Goal: Information Seeking & Learning: Learn about a topic

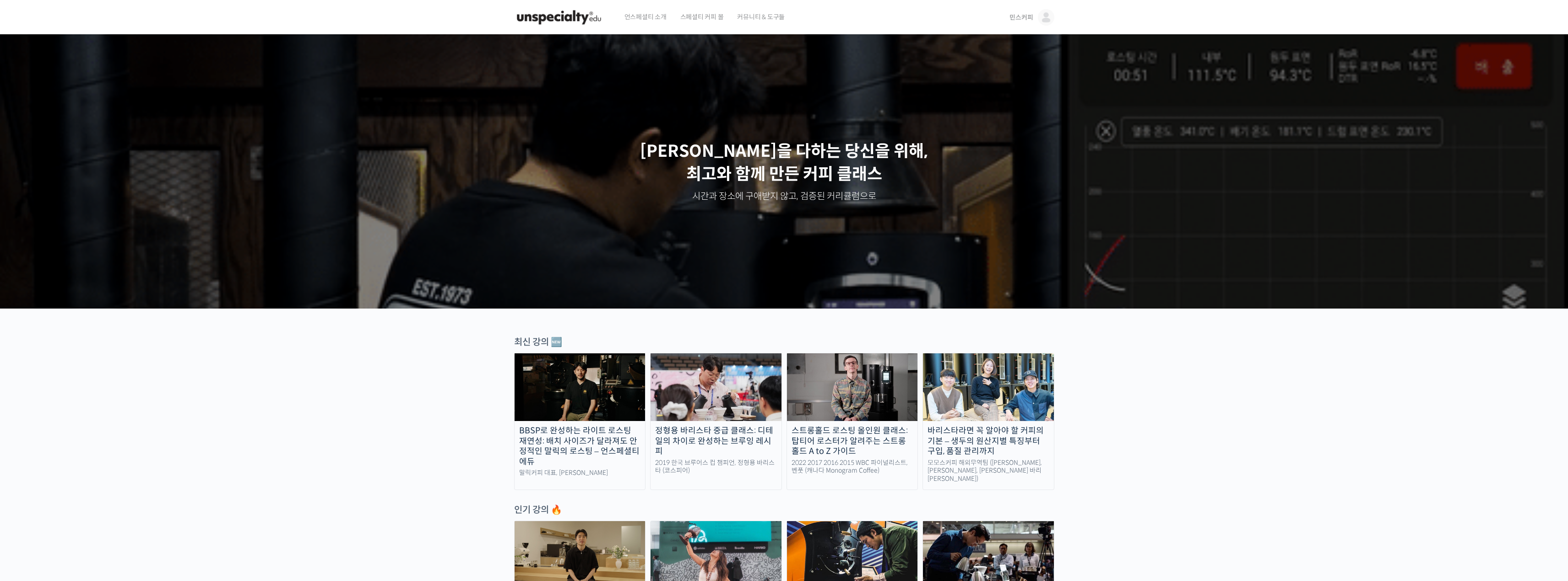
click at [1030, 15] on span "민스커피" at bounding box center [1021, 17] width 23 height 8
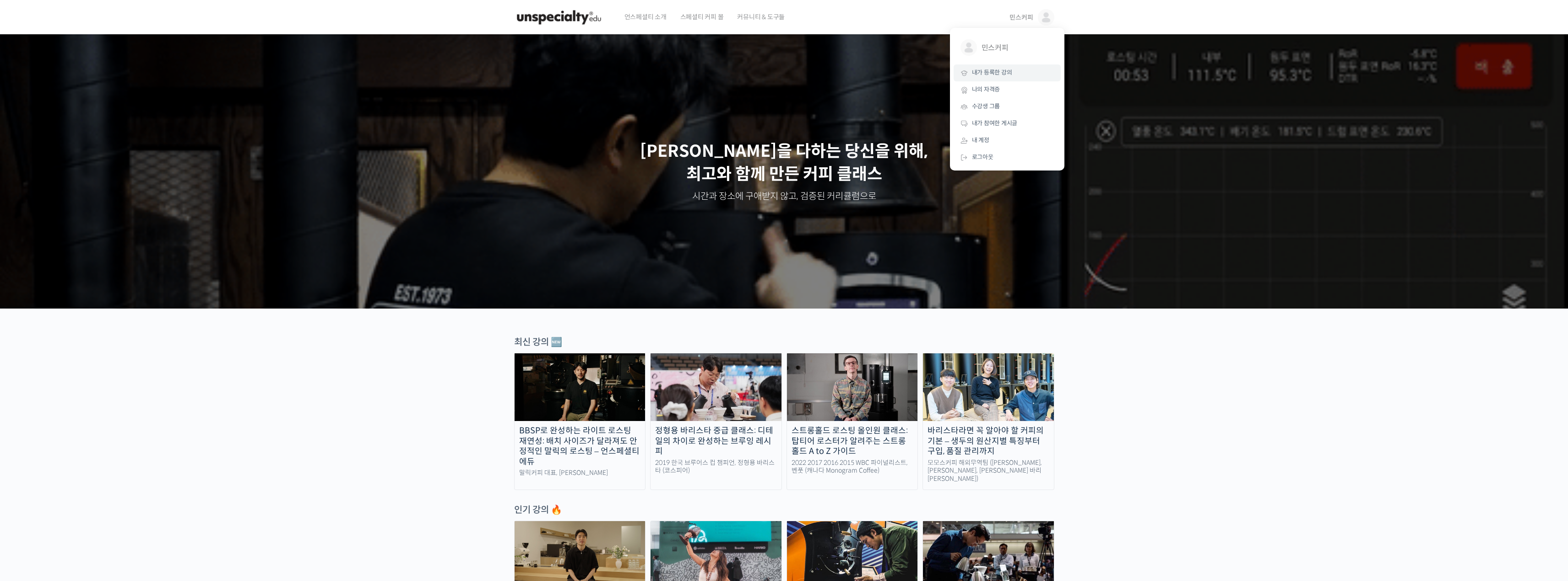
click at [1004, 70] on span "내가 등록한 강의" at bounding box center [991, 72] width 40 height 7
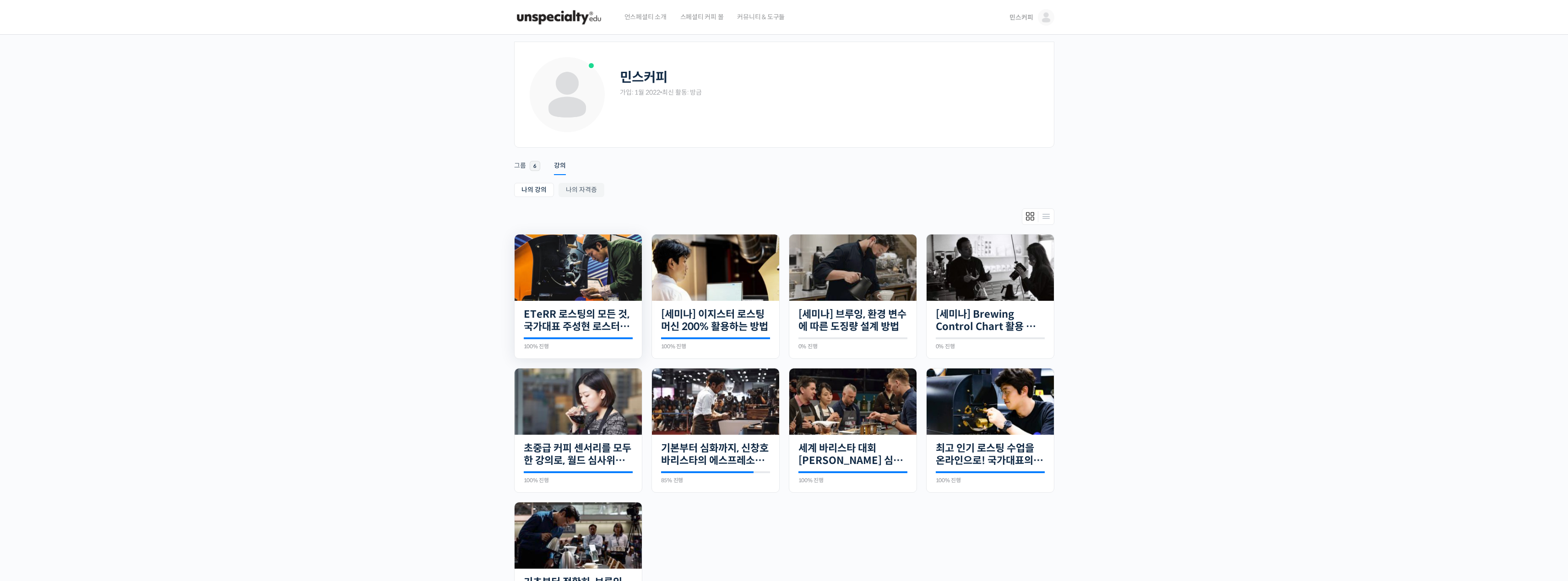
click at [558, 294] on img at bounding box center [578, 267] width 127 height 66
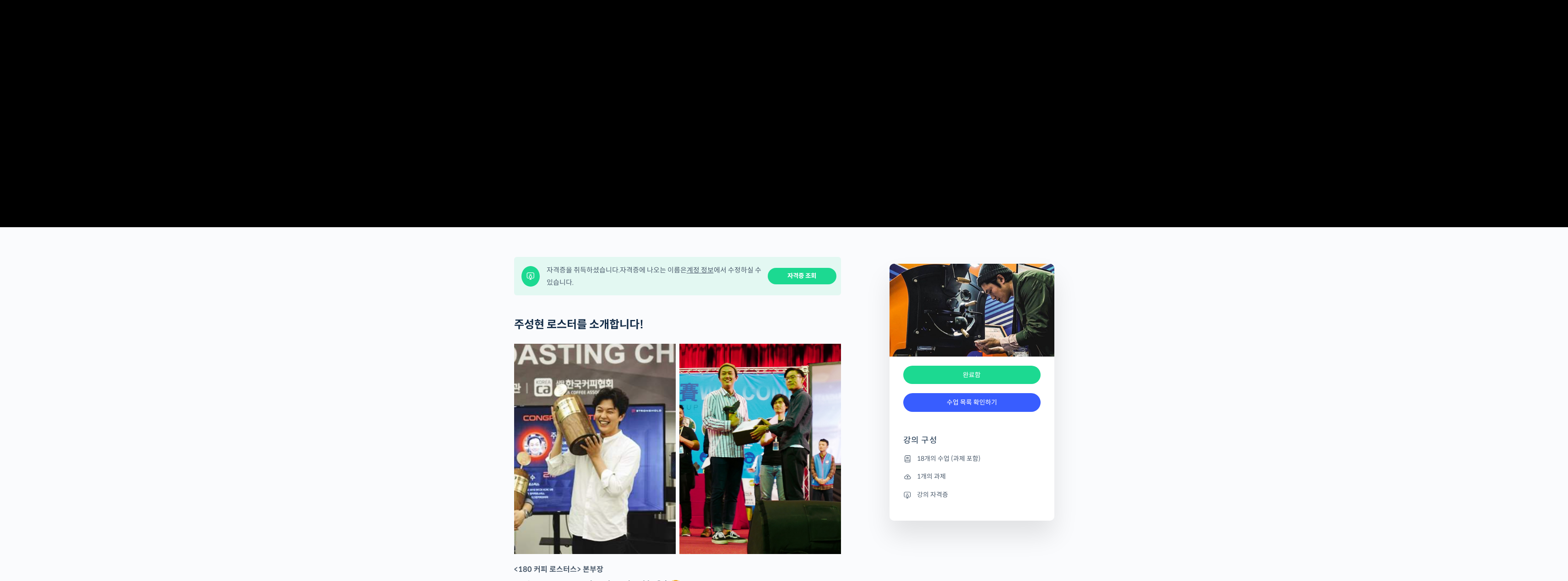
scroll to position [320, 0]
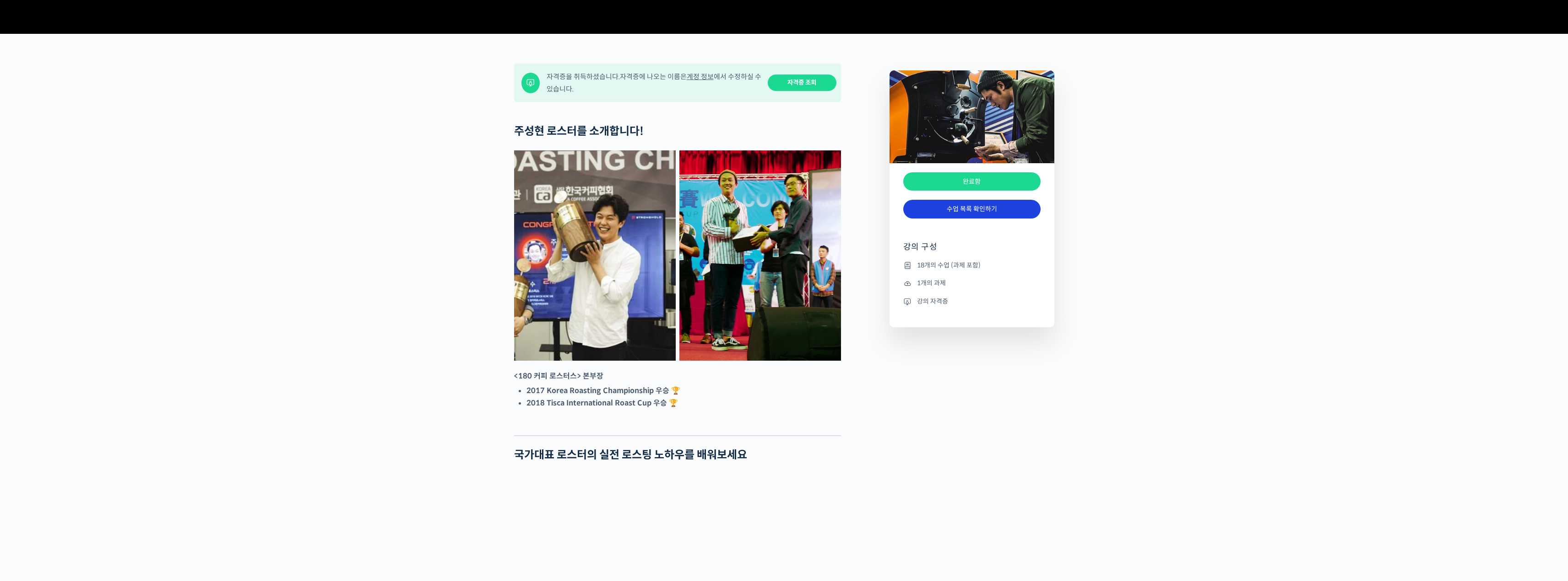
click at [961, 218] on link "수업 목록 확인하기" at bounding box center [972, 210] width 138 height 19
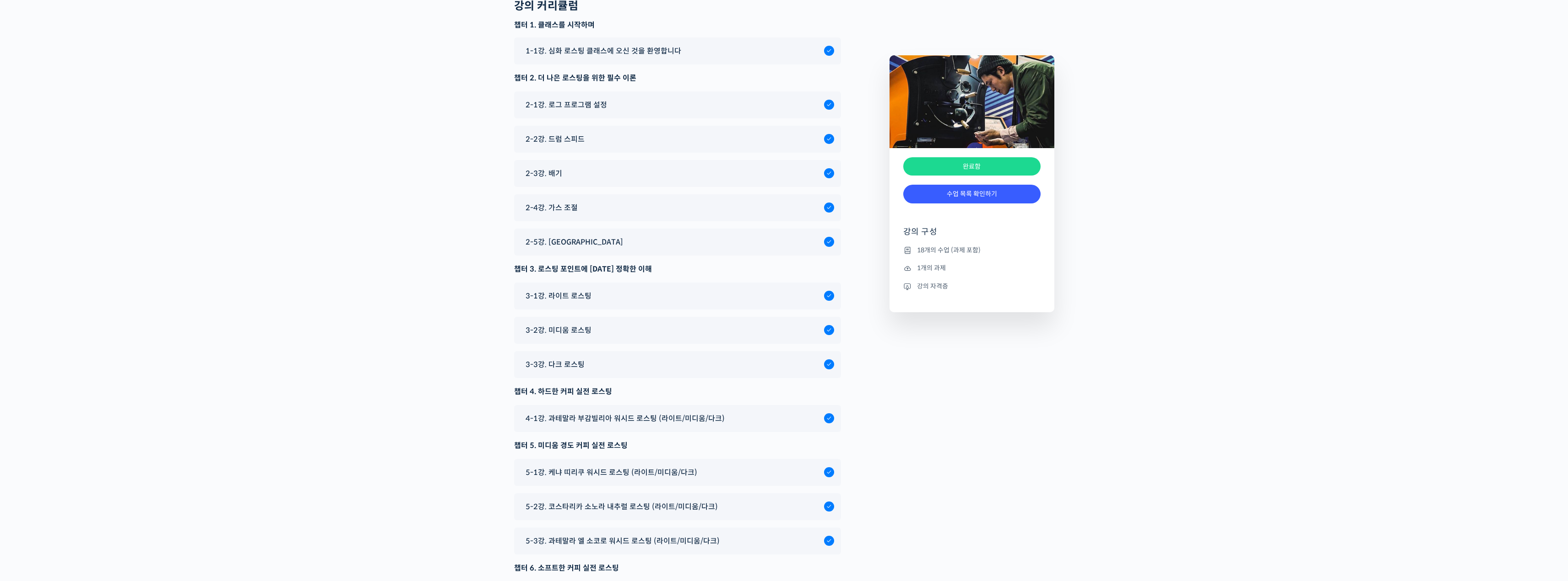
scroll to position [5034, 0]
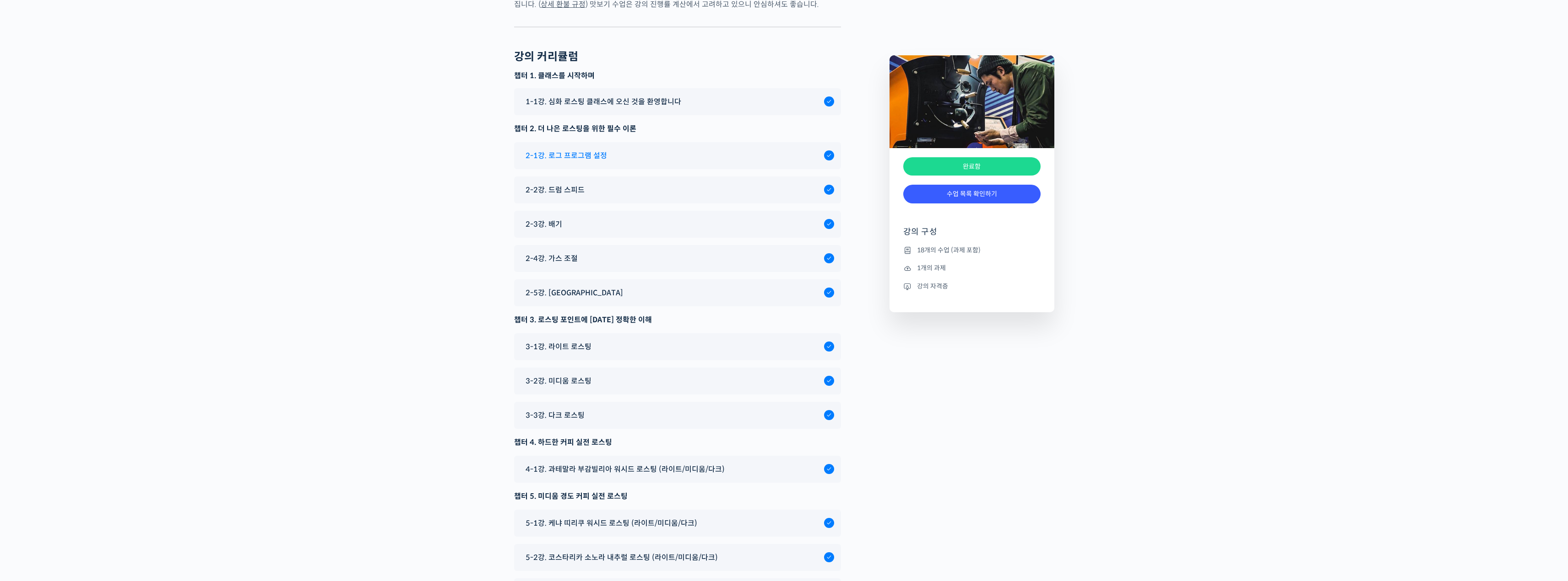
click at [583, 162] on span "2-1강. 로그 프로그램 설정" at bounding box center [566, 156] width 82 height 12
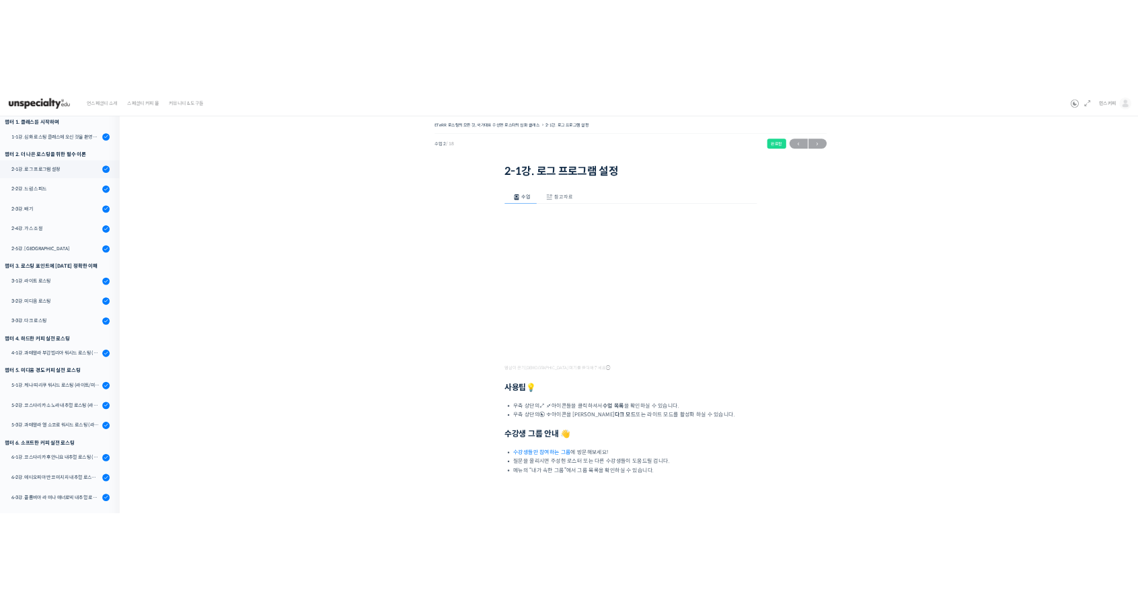
scroll to position [172, 0]
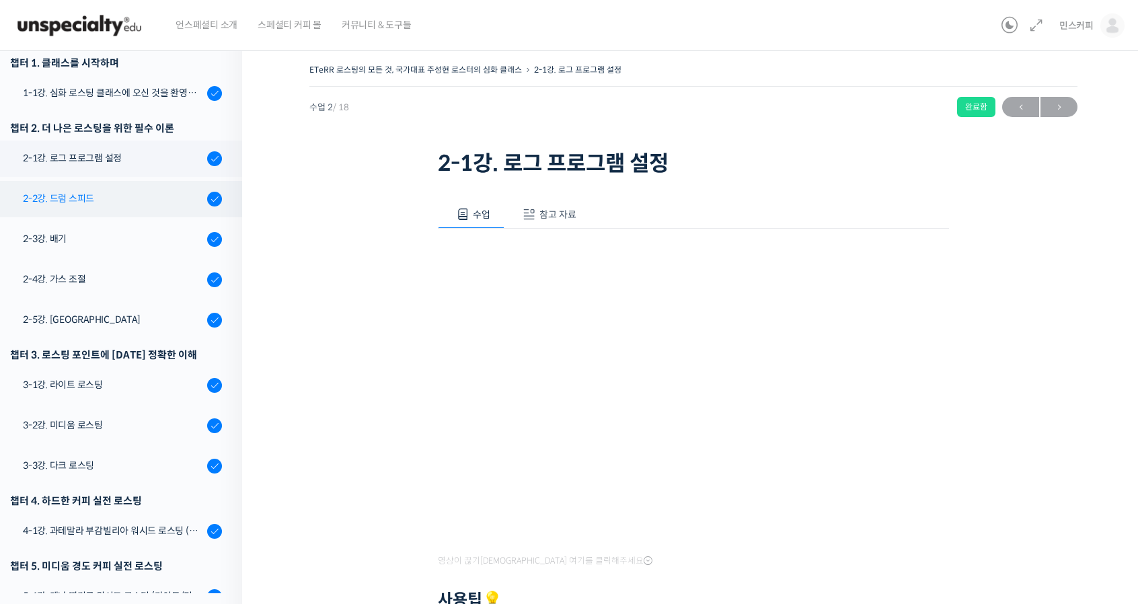
click at [66, 193] on div "2-2강. 드럼 스피드" at bounding box center [113, 198] width 180 height 15
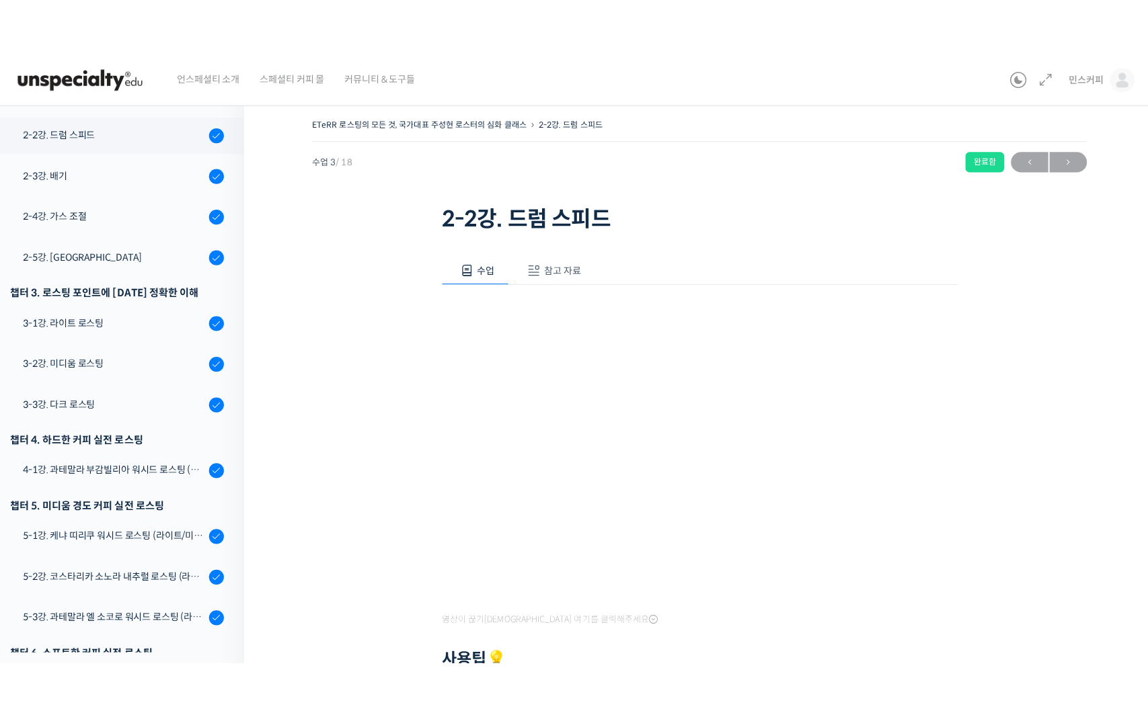
scroll to position [301, 0]
